Goal: Check status: Check status

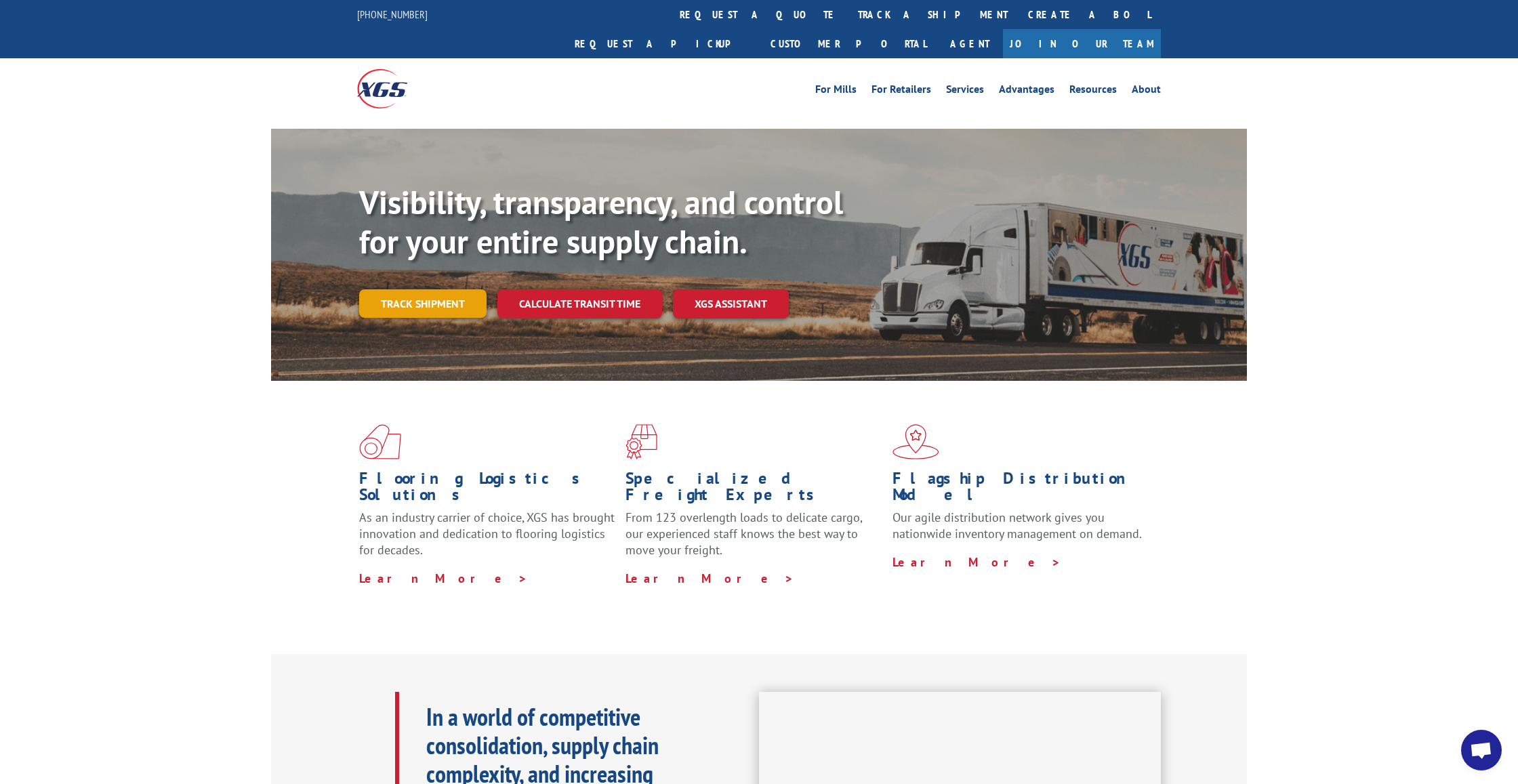
click at [449, 289] on link "Track shipment" at bounding box center [422, 303] width 127 height 28
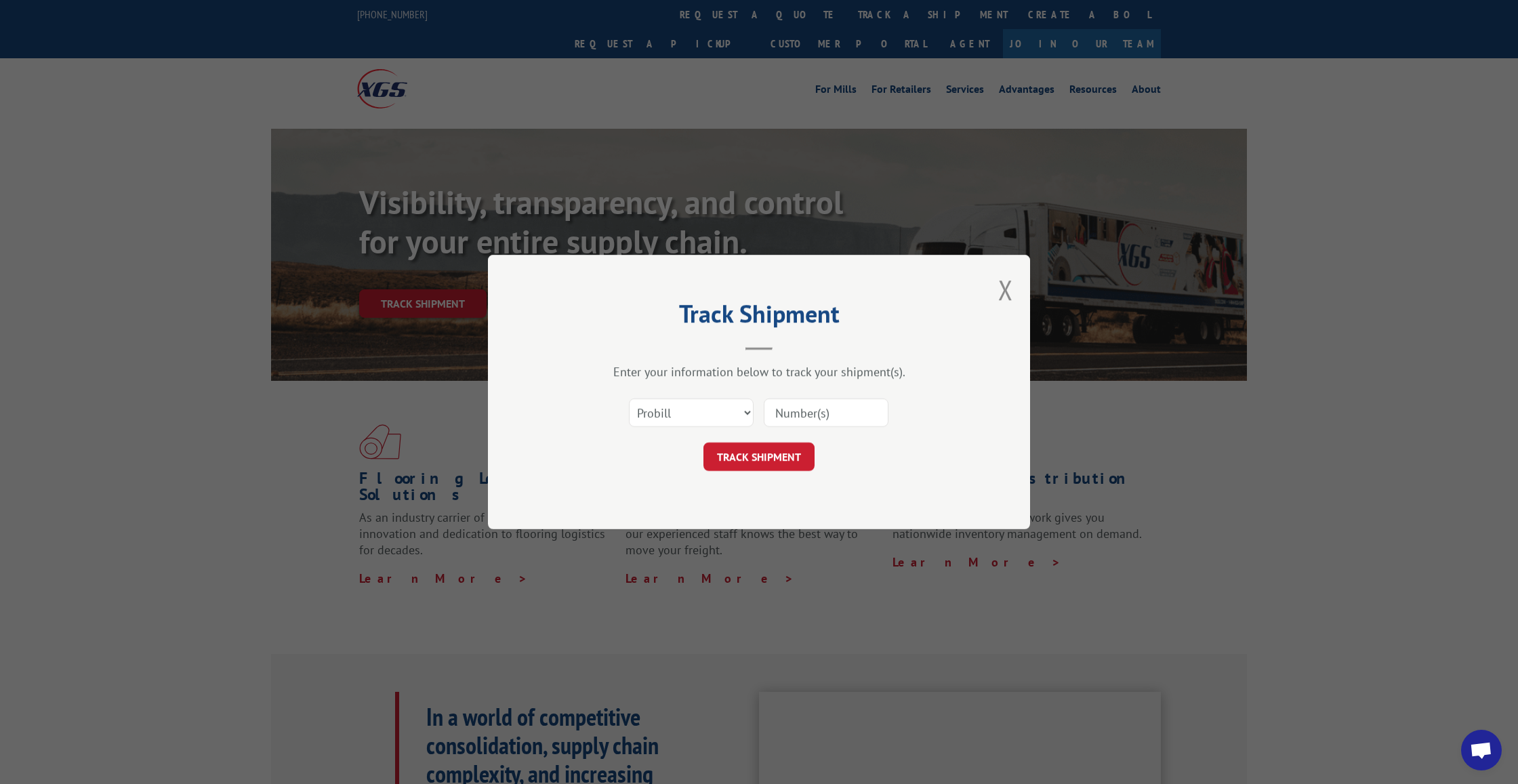
click at [842, 416] on input at bounding box center [826, 412] width 125 height 28
paste input "17602644."
type input "17602644."
click at [750, 458] on button "TRACK SHIPMENT" at bounding box center [759, 456] width 111 height 28
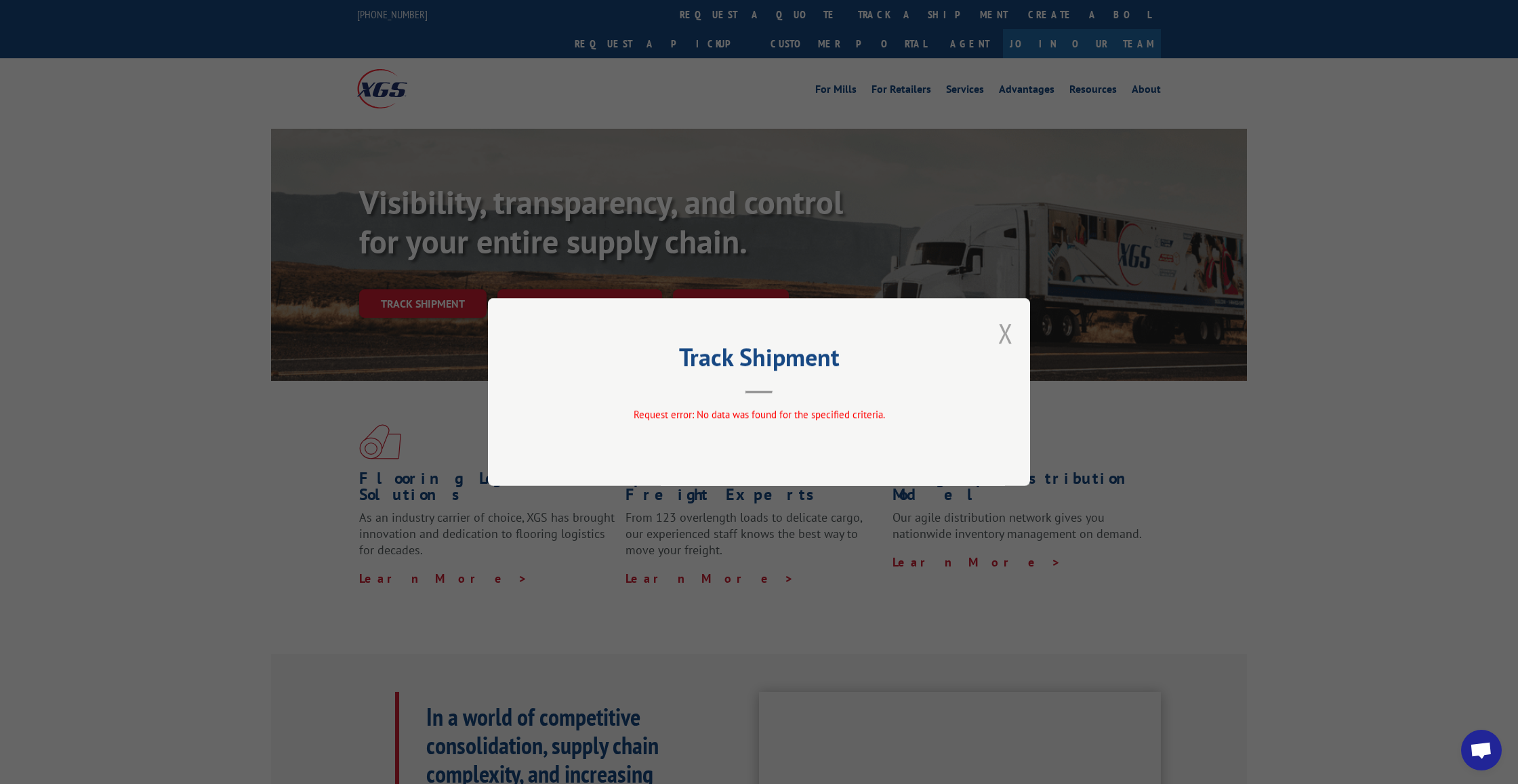
click at [1002, 332] on button "Close modal" at bounding box center [1006, 333] width 15 height 36
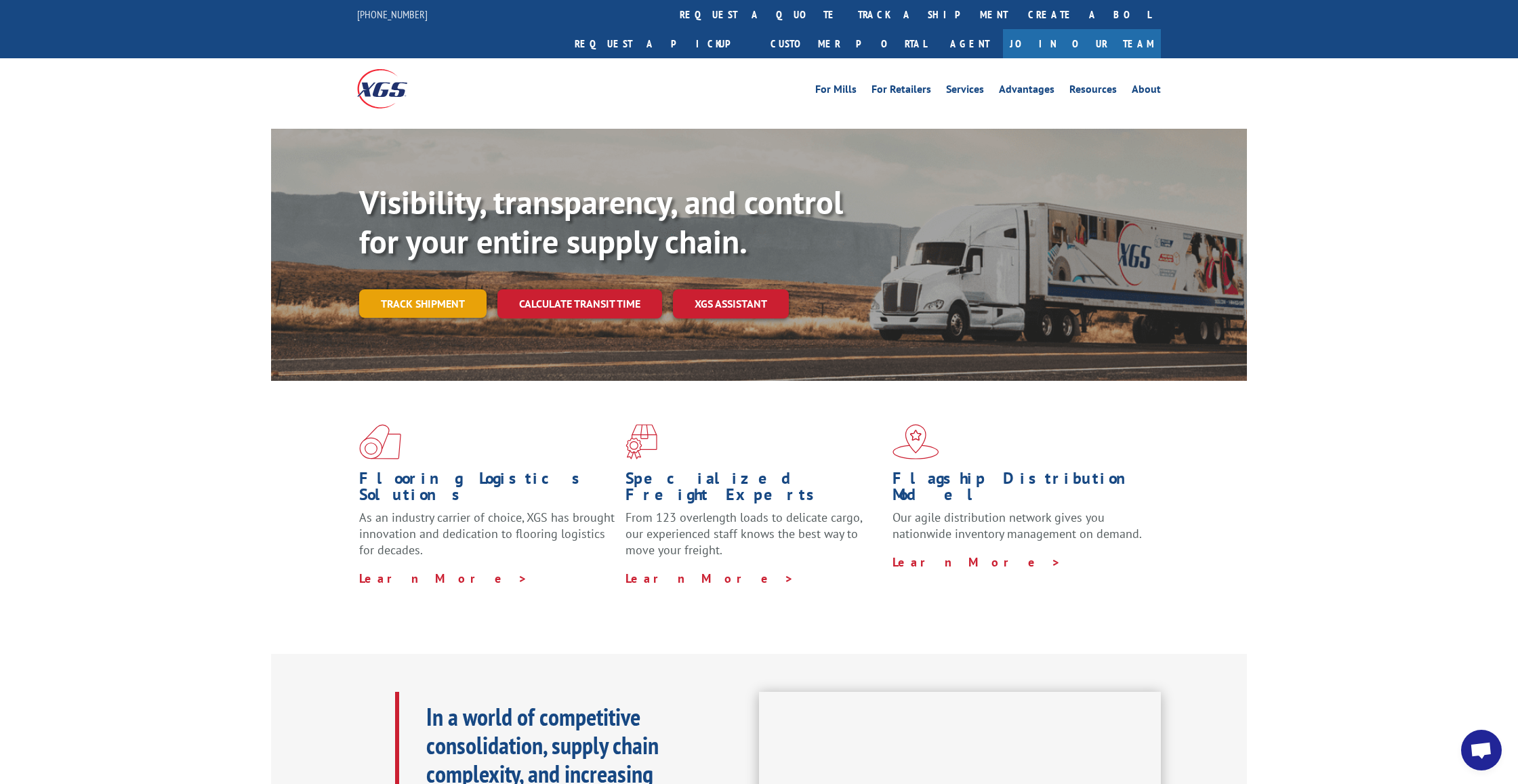
click at [435, 289] on link "Track shipment" at bounding box center [422, 303] width 127 height 28
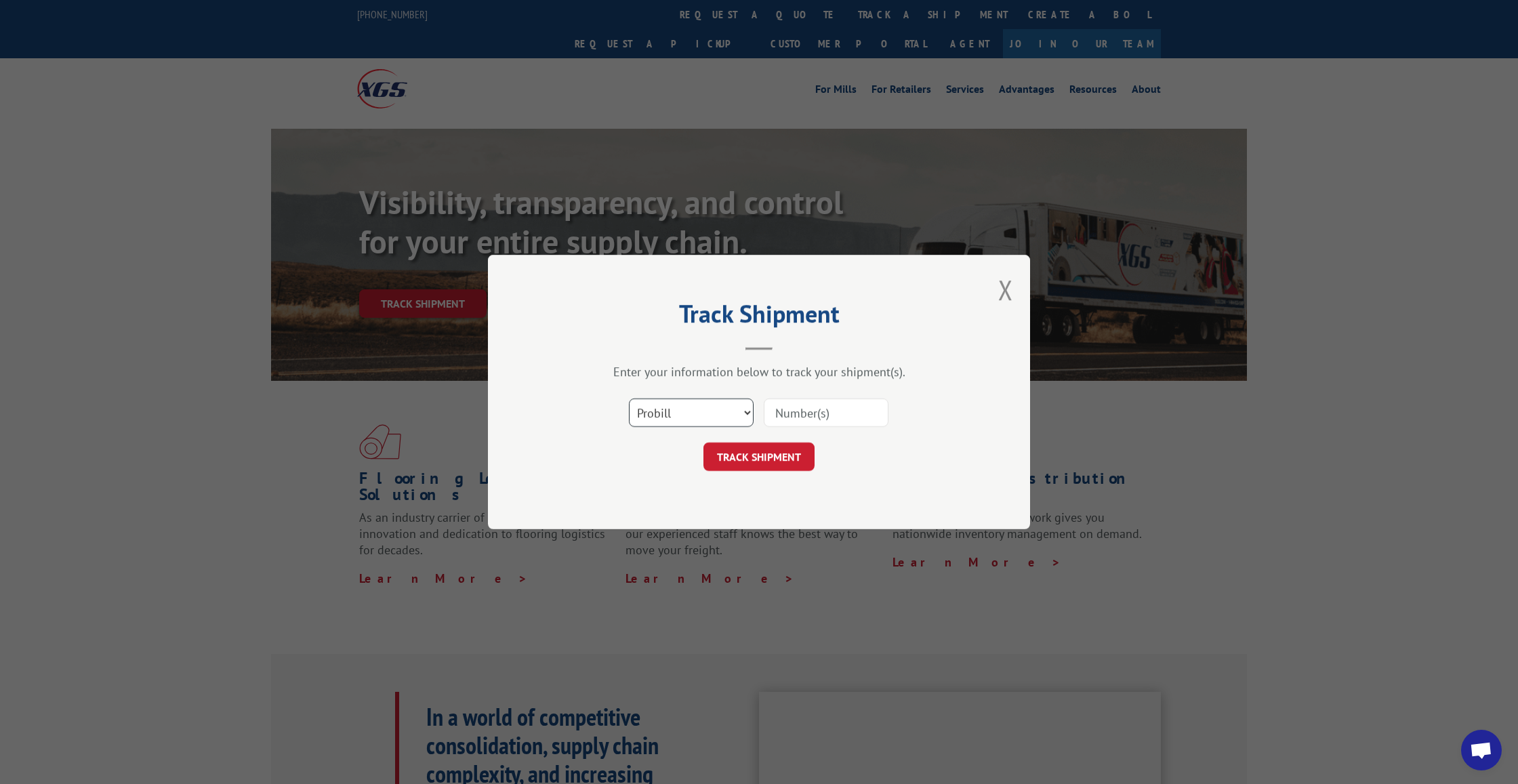
select select "bol"
paste input "17602644."
type input "17602644."
click at [787, 463] on button "TRACK SHIPMENT" at bounding box center [759, 456] width 111 height 28
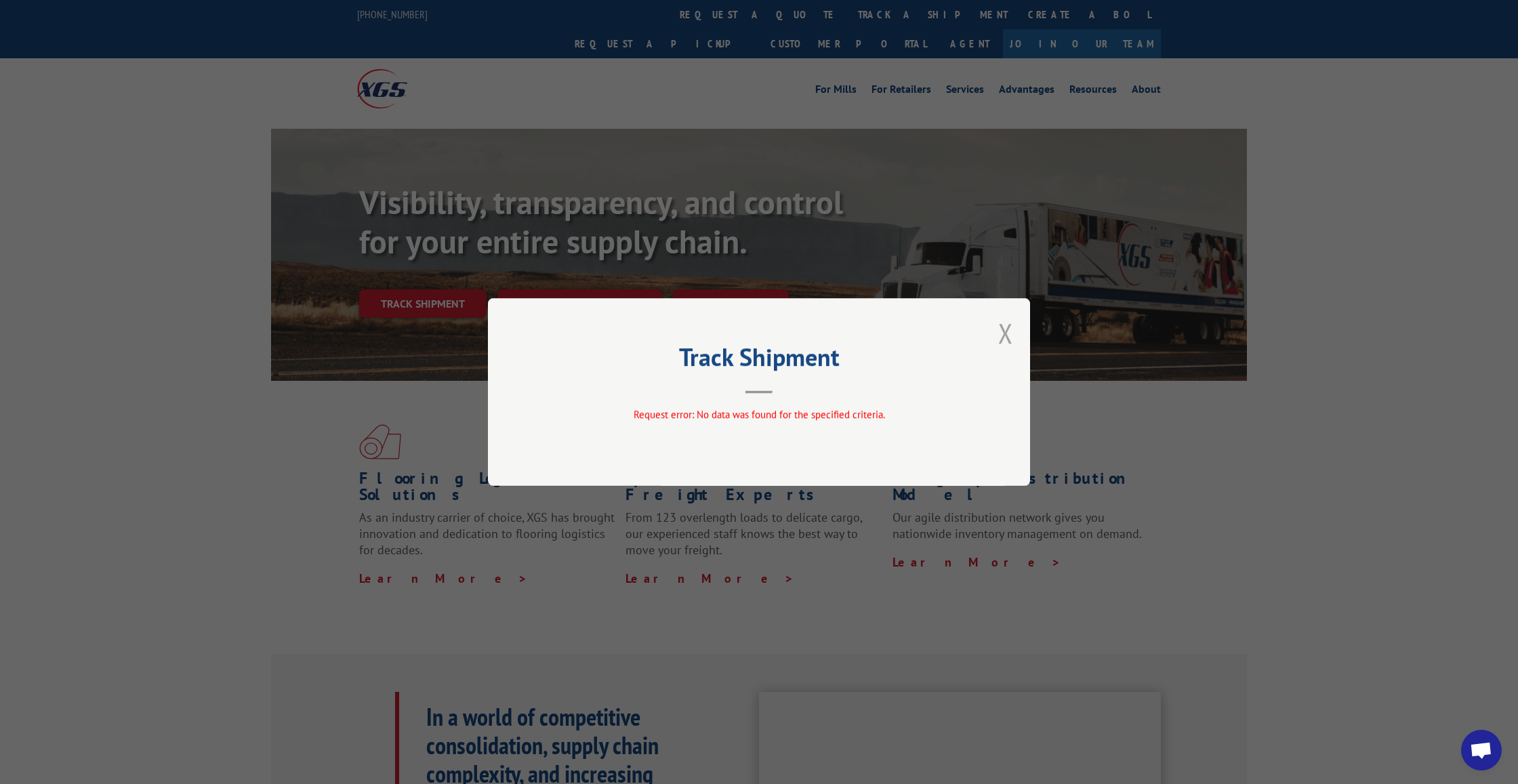
click at [1004, 336] on button "Close modal" at bounding box center [1006, 333] width 15 height 36
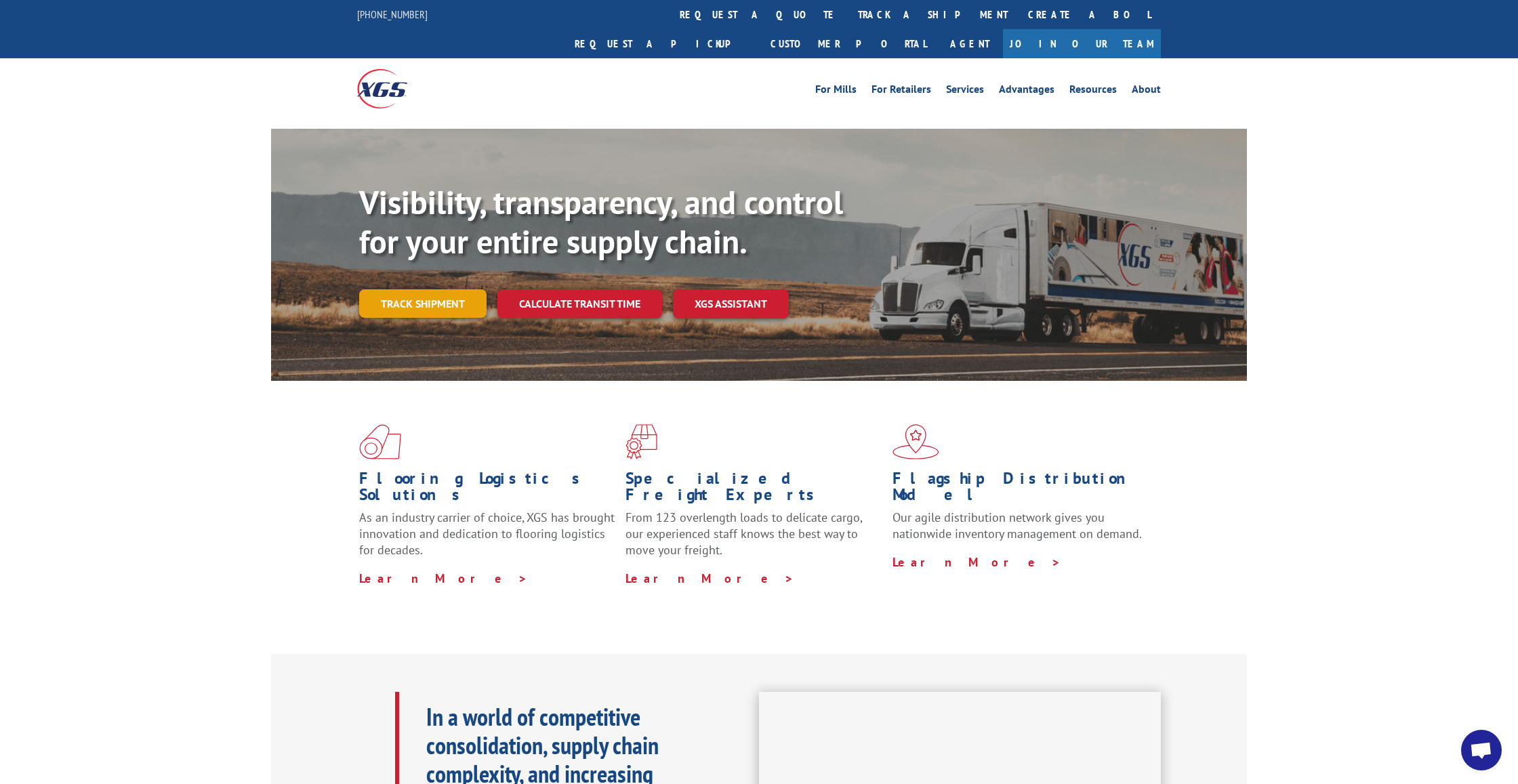
click at [412, 289] on link "Track shipment" at bounding box center [422, 303] width 127 height 28
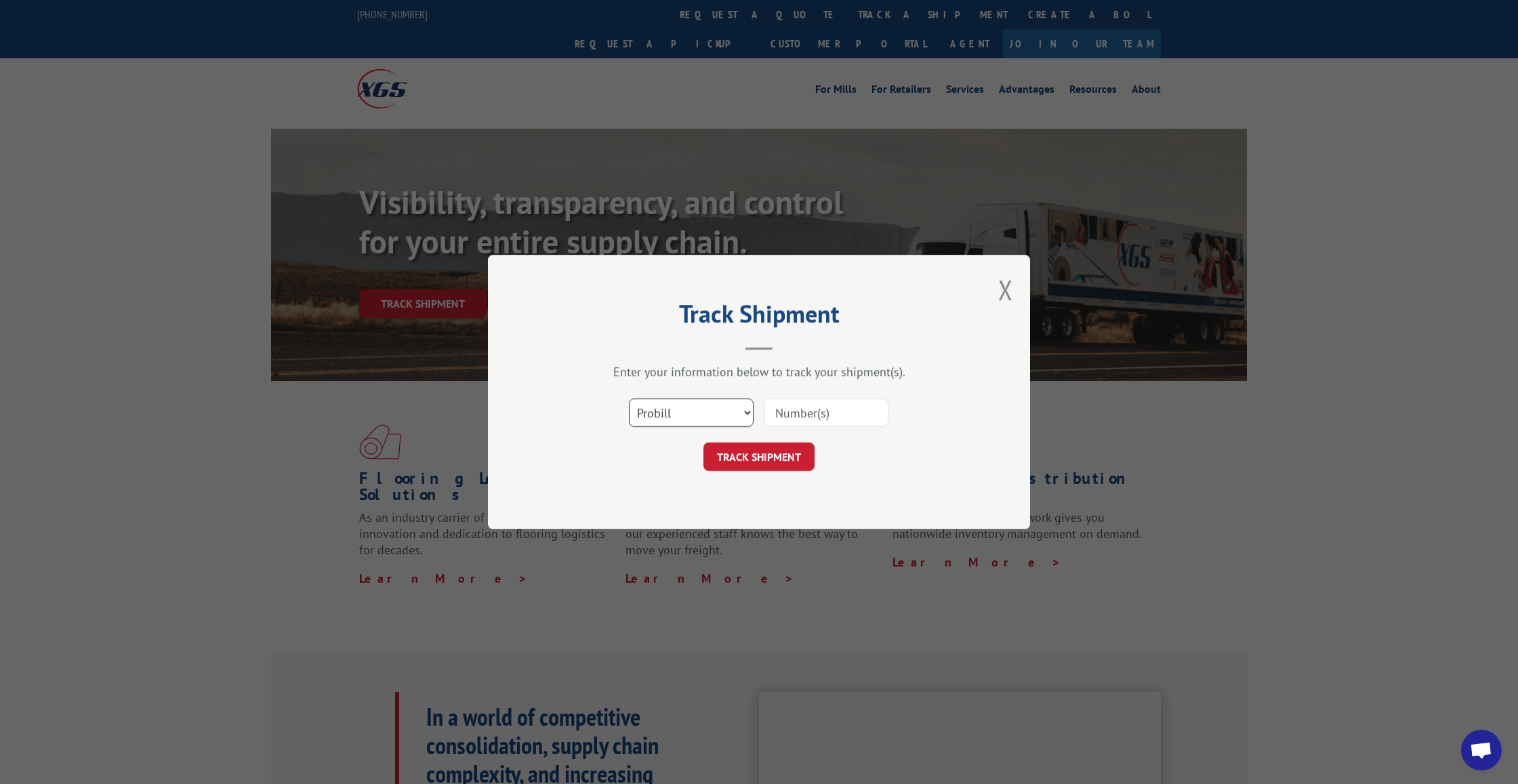
select select "po"
paste input "17602644."
type input "17602644."
click at [756, 462] on button "TRACK SHIPMENT" at bounding box center [759, 456] width 111 height 28
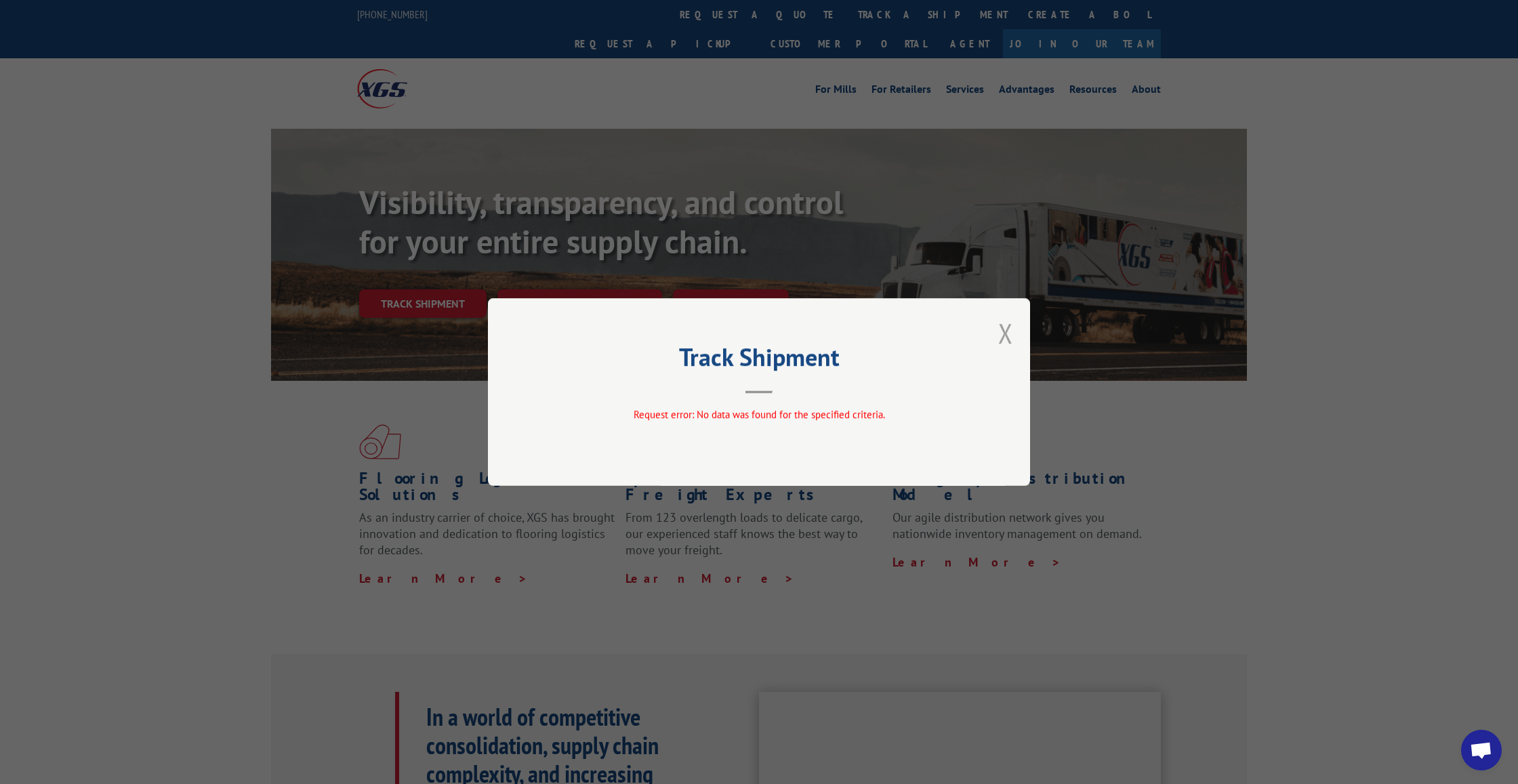
click at [1001, 332] on button "Close modal" at bounding box center [1006, 333] width 15 height 36
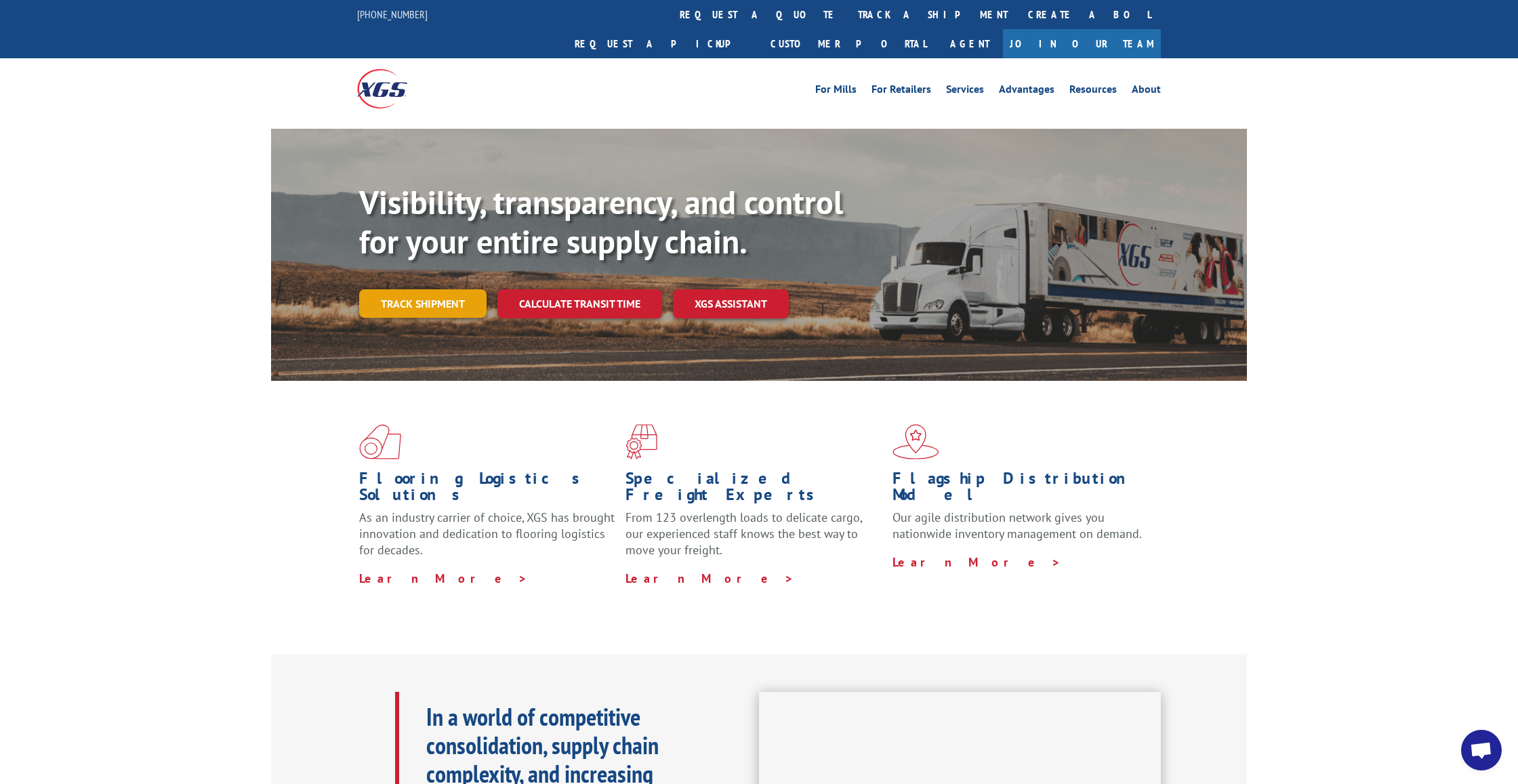
click at [428, 289] on link "Track shipment" at bounding box center [422, 303] width 127 height 28
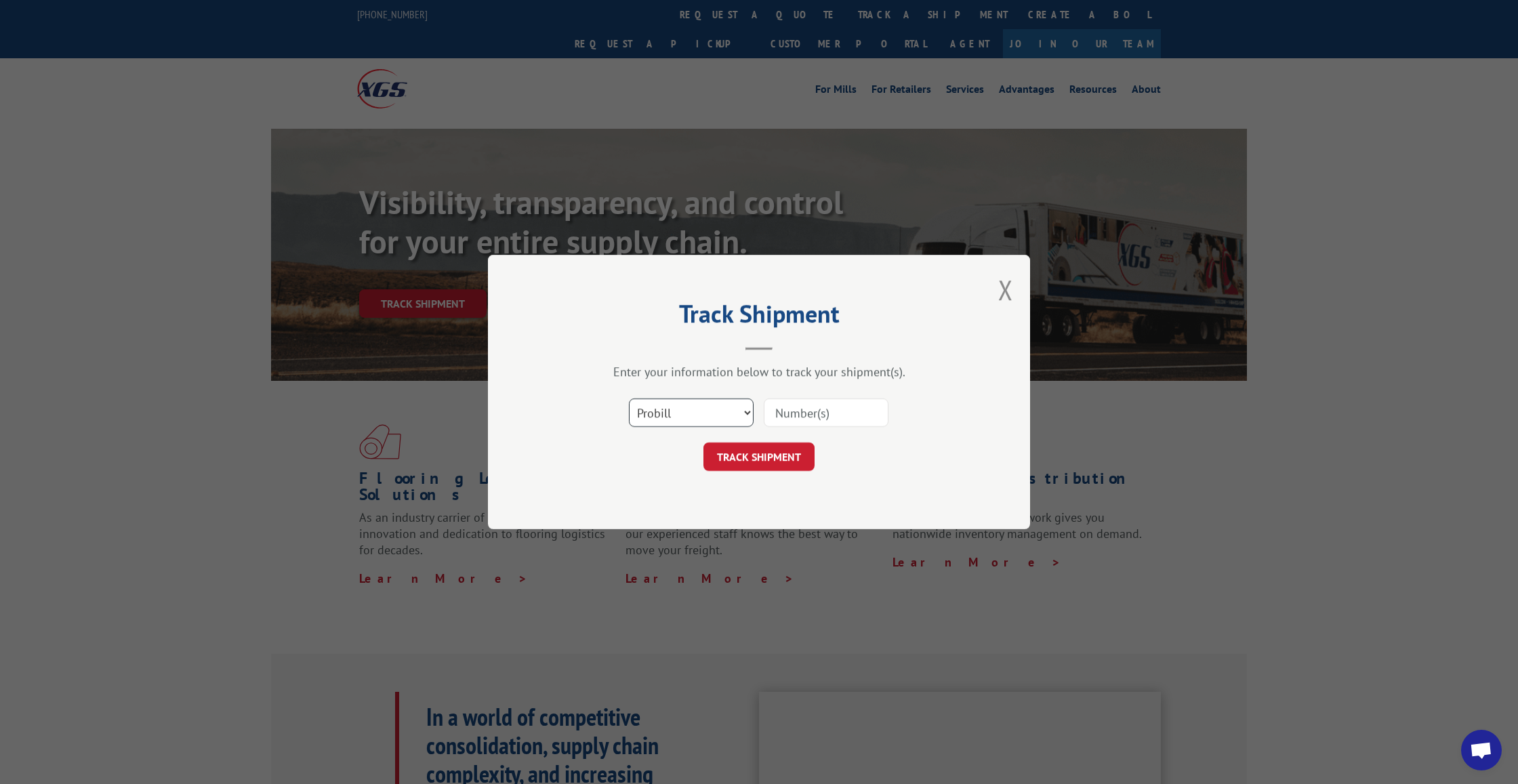
scroll to position [0, 1]
select select
click at [799, 408] on input at bounding box center [826, 412] width 125 height 28
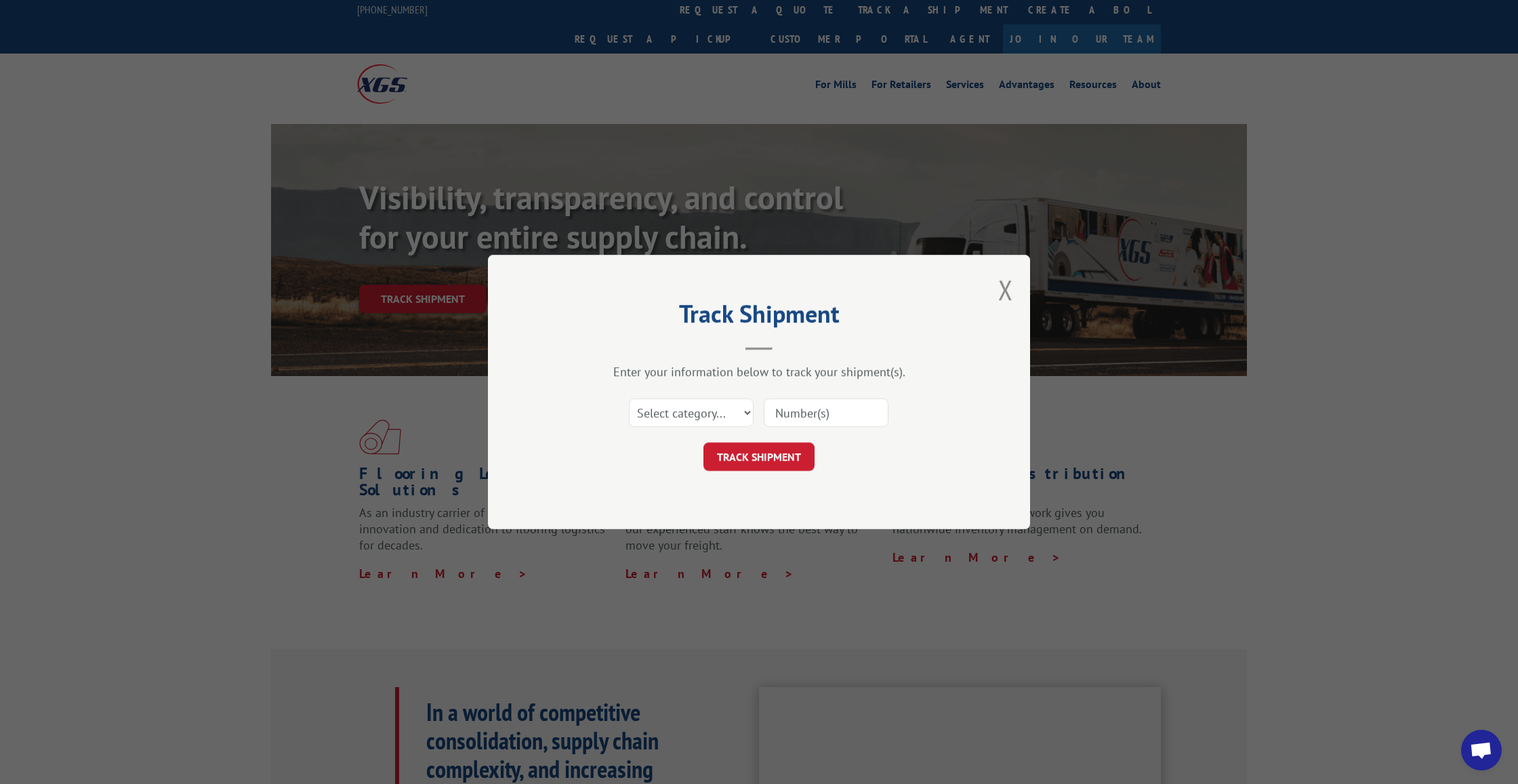
paste input "17602644."
type input "17602644."
click at [783, 461] on button "TRACK SHIPMENT" at bounding box center [759, 456] width 111 height 28
select select "probill"
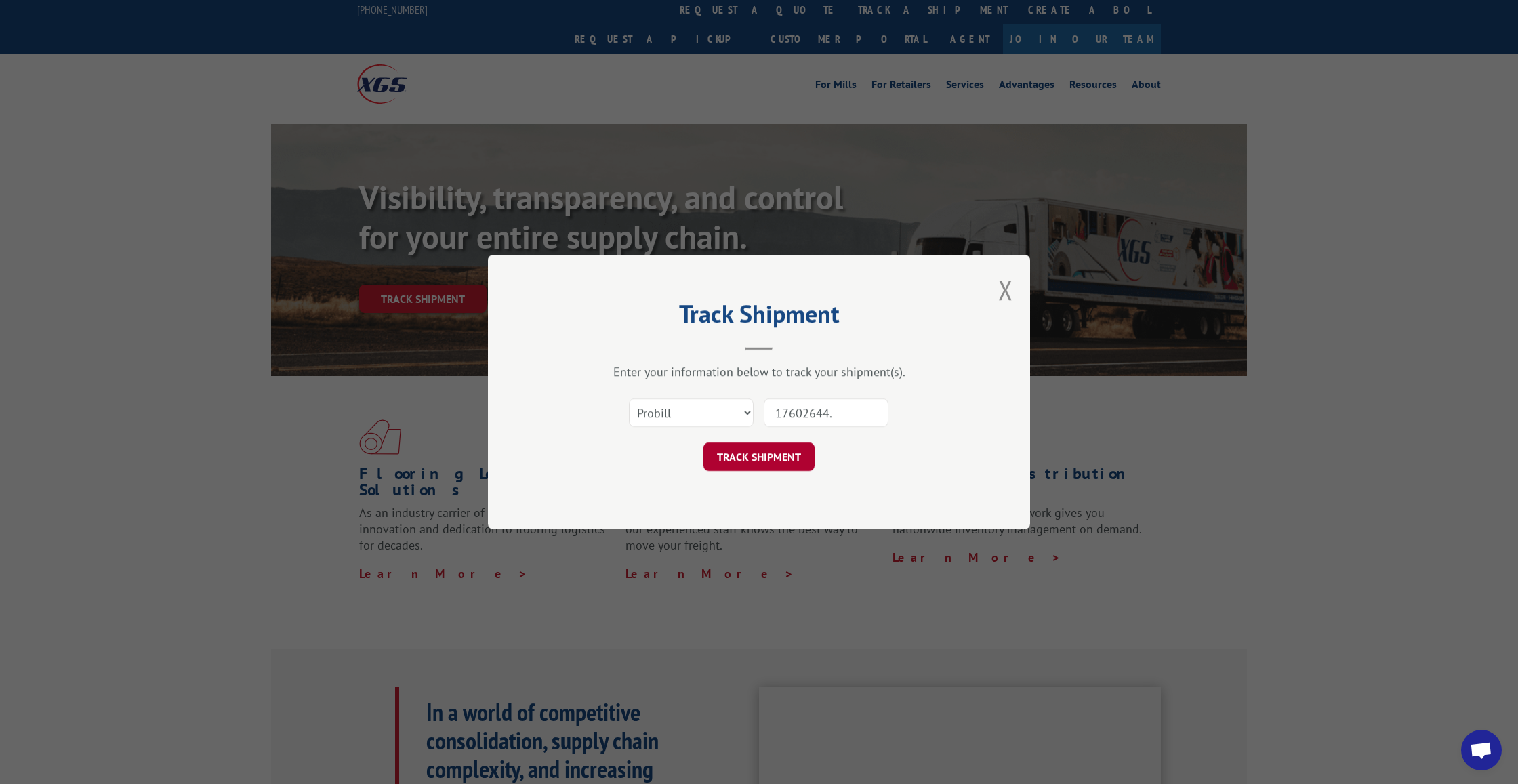
click at [764, 453] on button "TRACK SHIPMENT" at bounding box center [759, 456] width 111 height 28
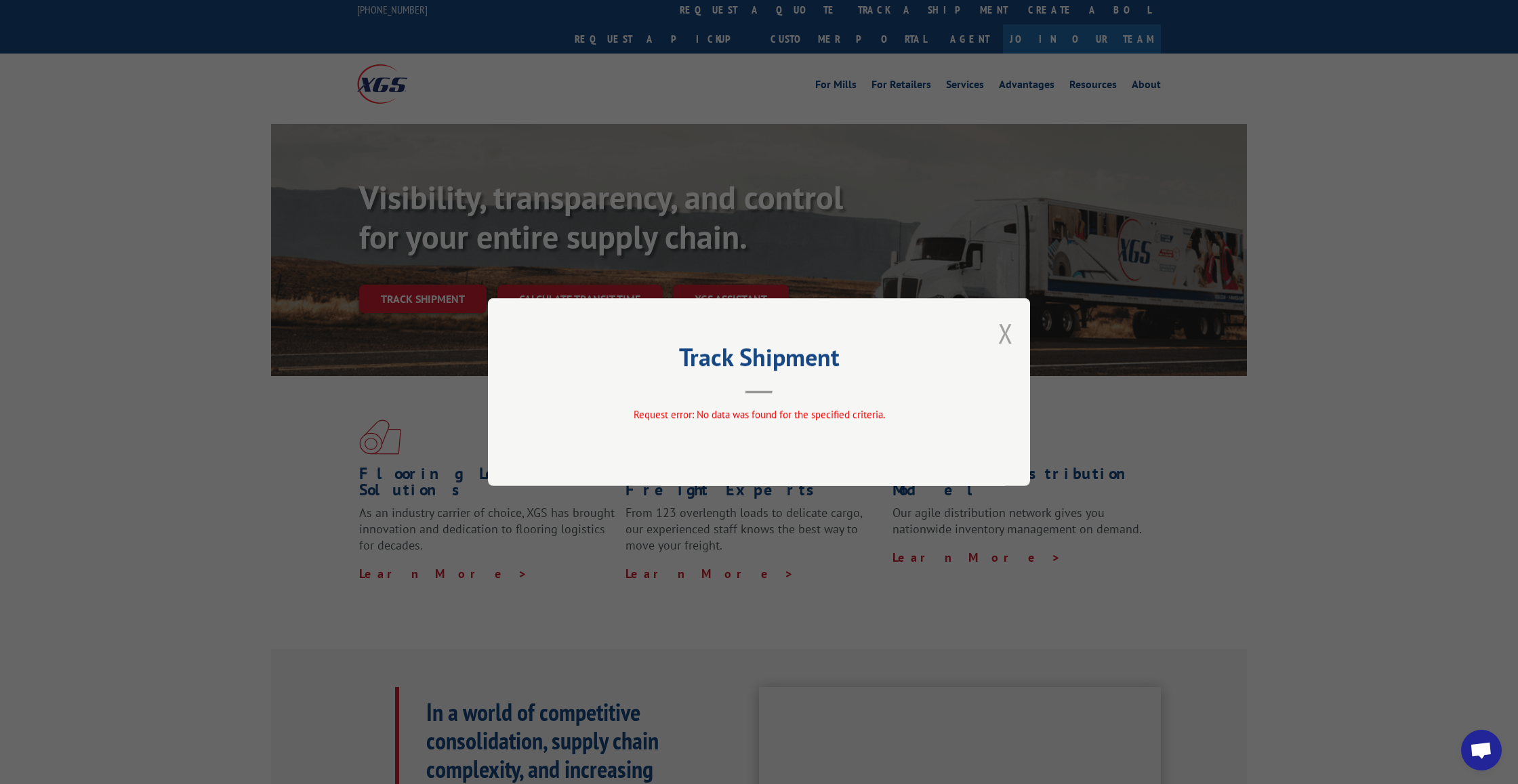
click at [1011, 335] on button "Close modal" at bounding box center [1006, 333] width 15 height 36
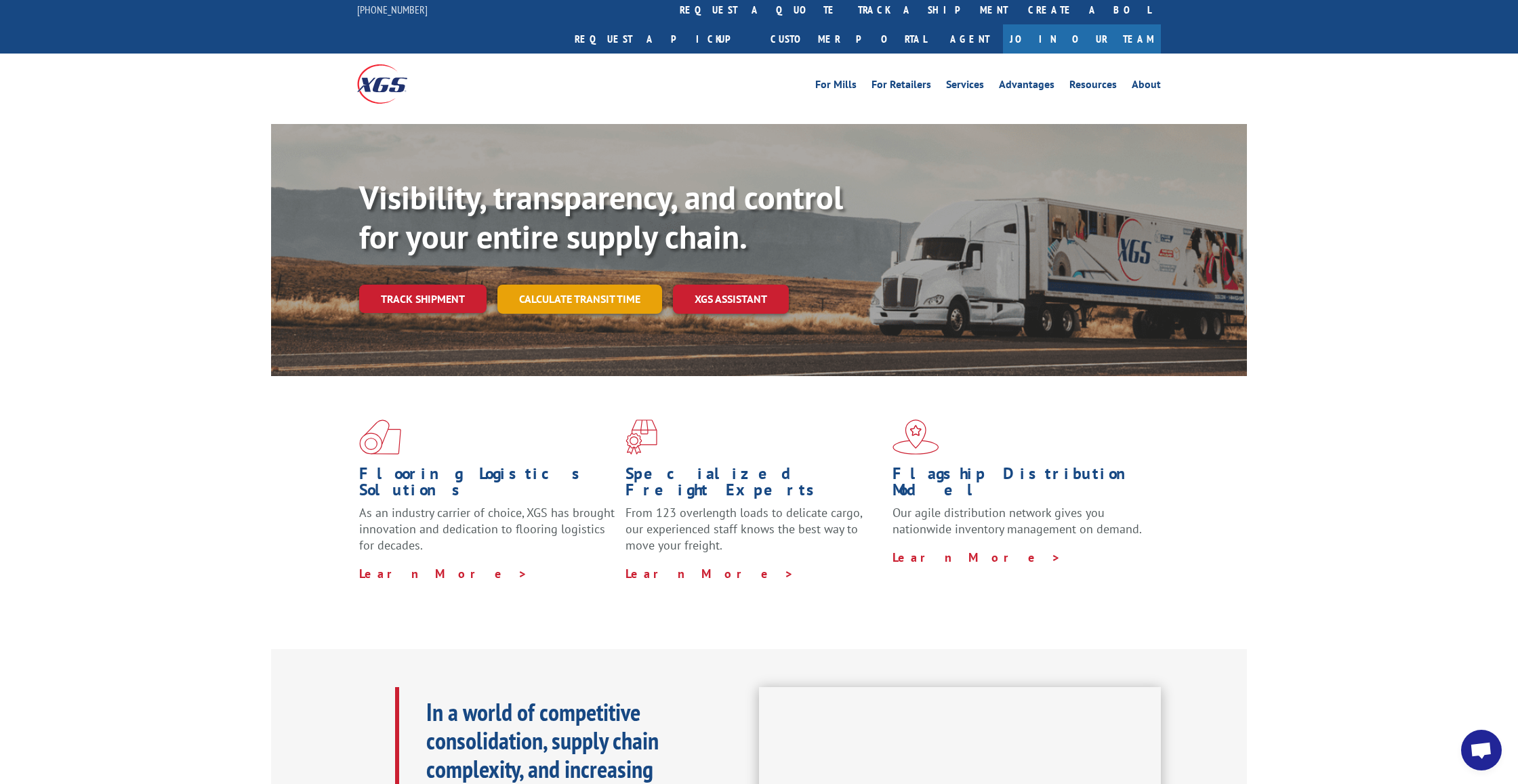
click at [561, 285] on link "Calculate transit time" at bounding box center [579, 299] width 165 height 29
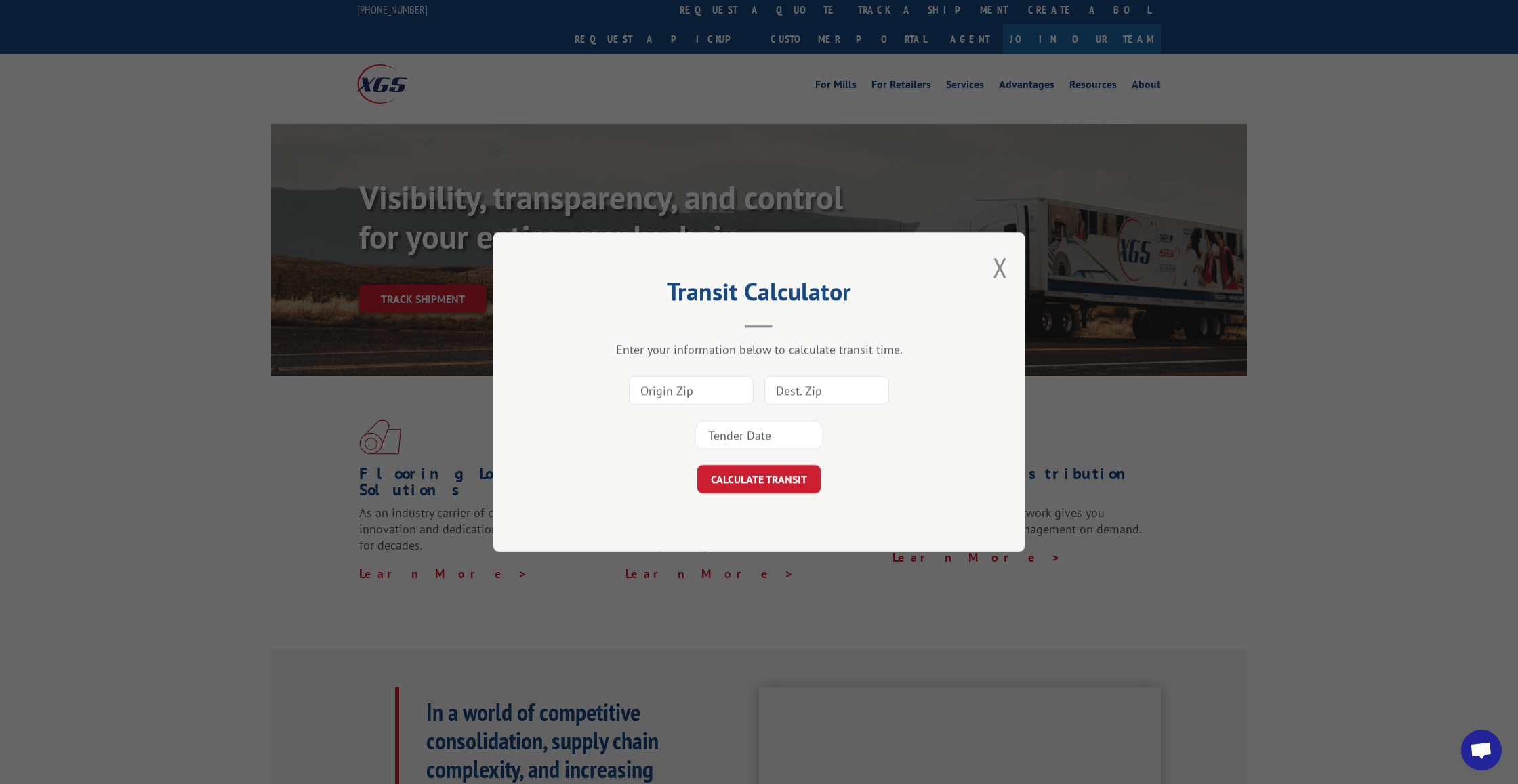
click at [1002, 272] on button "Close modal" at bounding box center [1000, 267] width 15 height 36
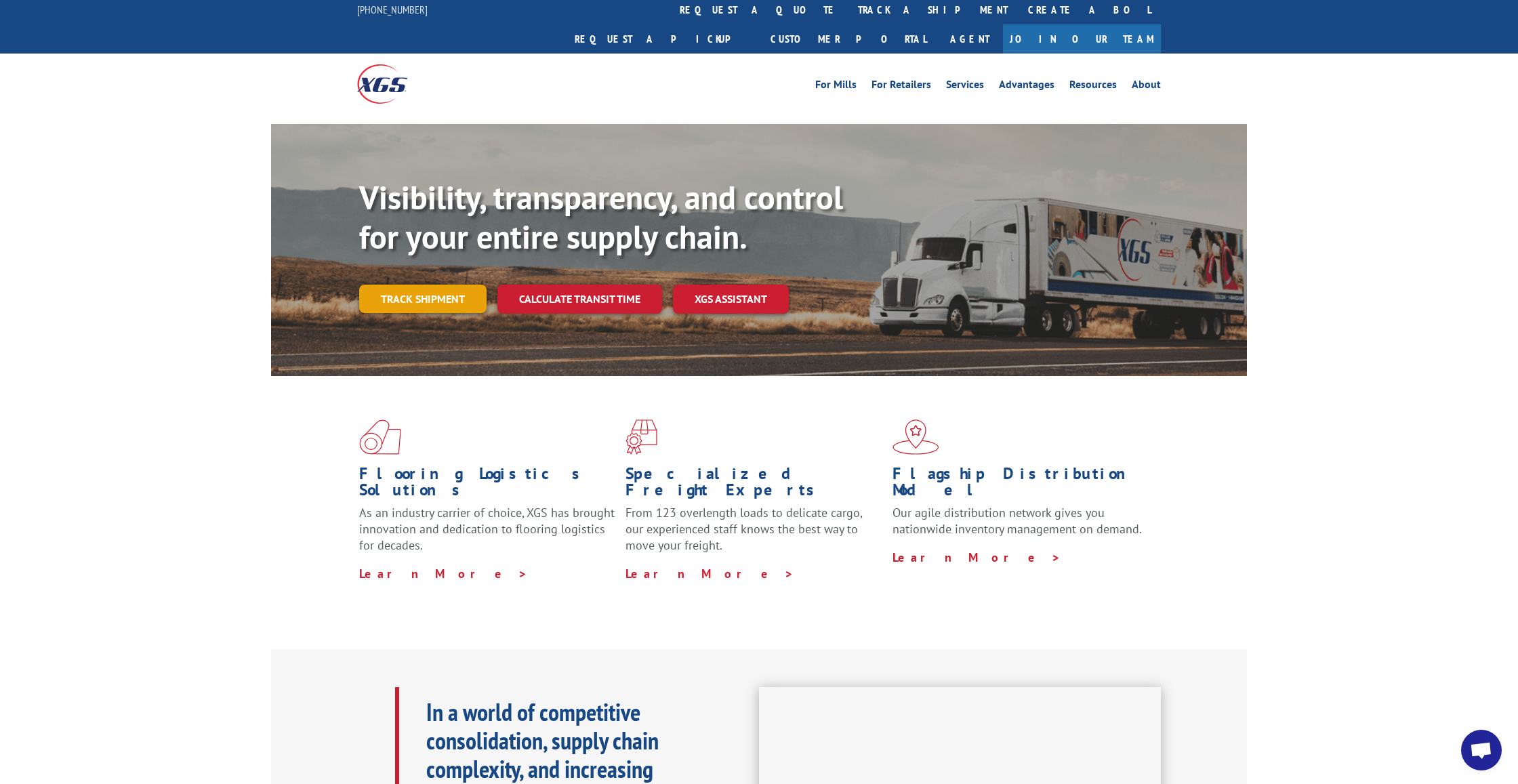
click at [433, 285] on link "Track shipment" at bounding box center [422, 299] width 127 height 28
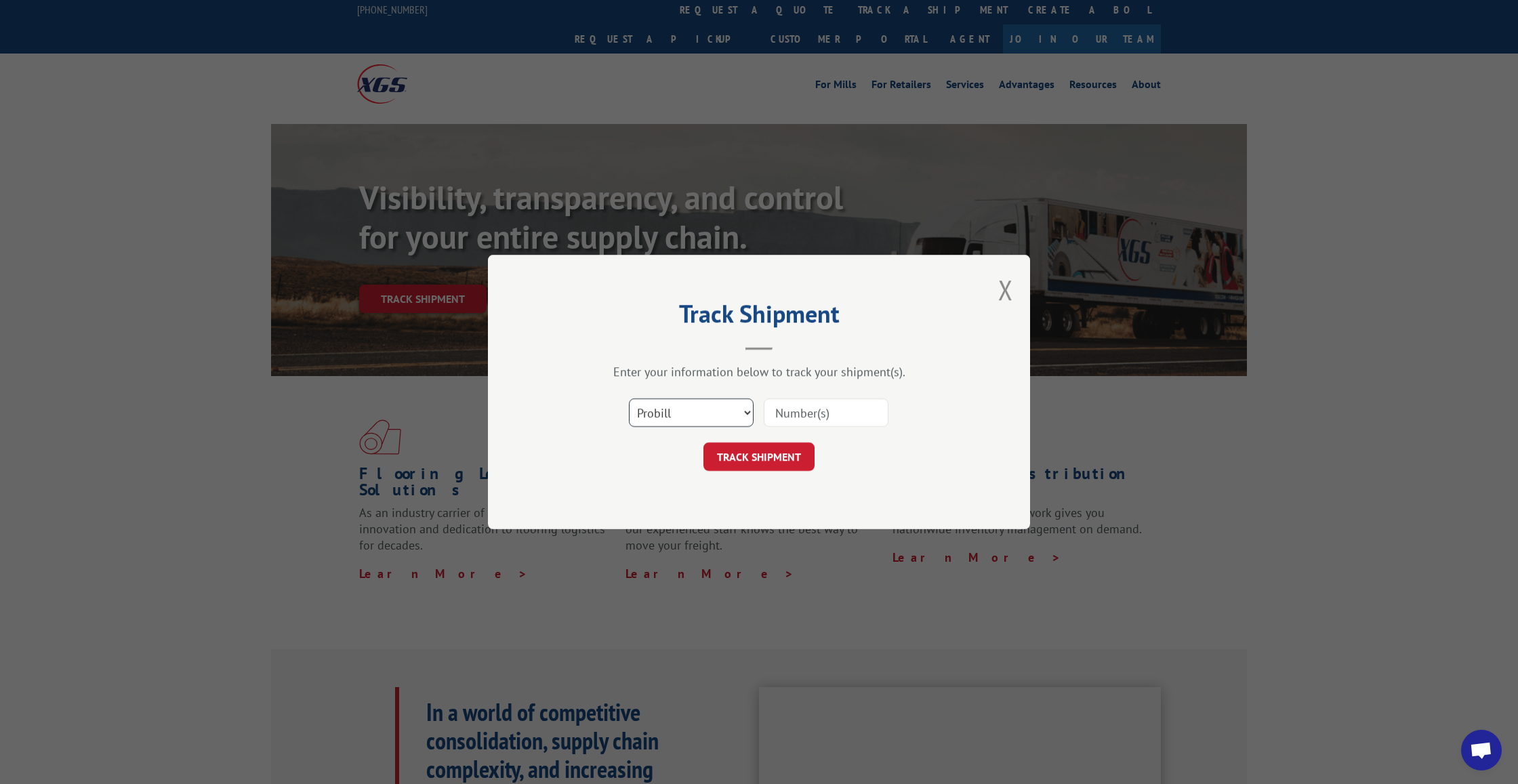
select select "bol"
click at [844, 408] on input at bounding box center [826, 412] width 125 height 28
paste input "17602644."
type input "17602644."
click at [760, 457] on button "TRACK SHIPMENT" at bounding box center [759, 456] width 111 height 28
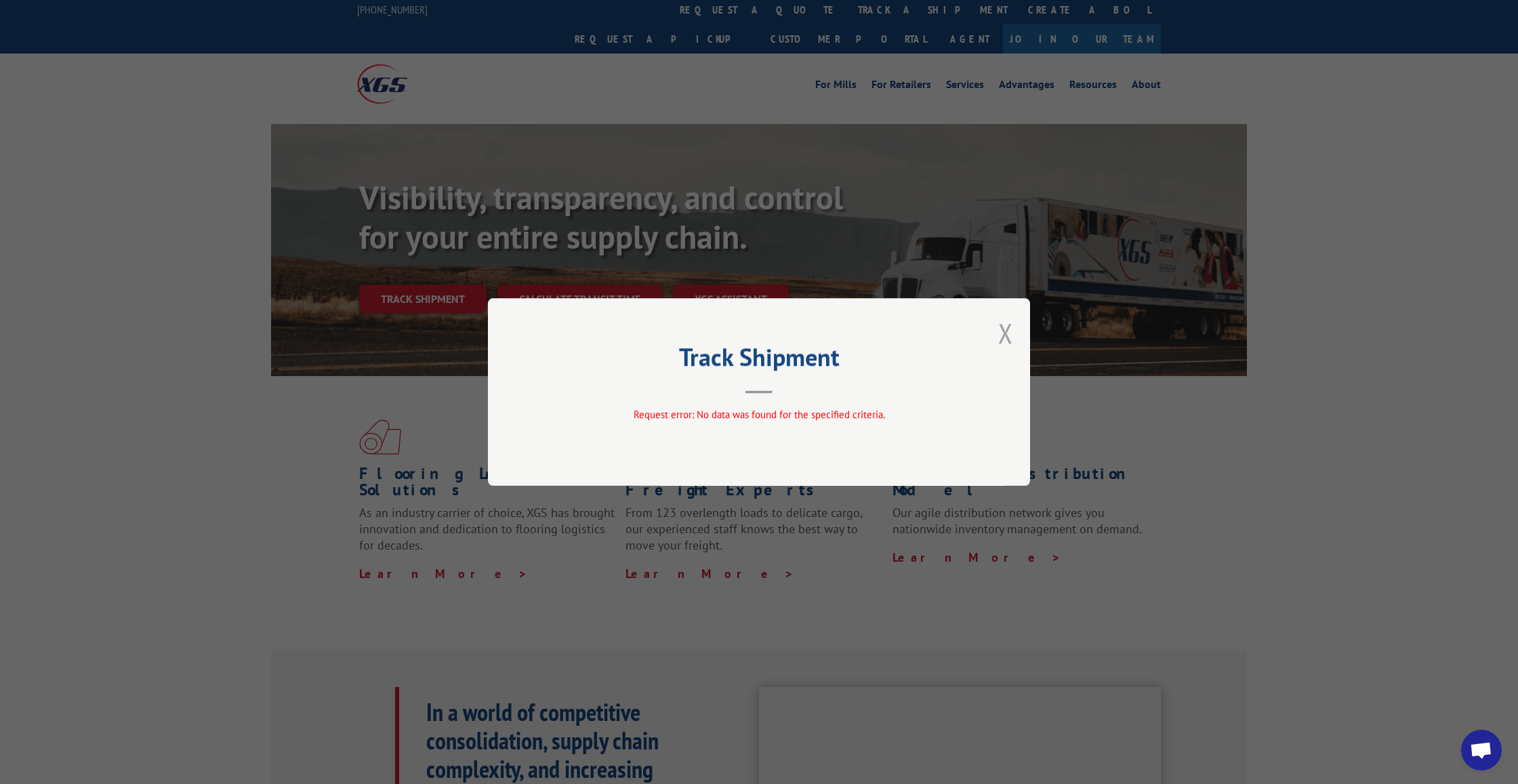
click at [1006, 330] on button "Close modal" at bounding box center [1006, 333] width 15 height 36
